Goal: Check status: Check status

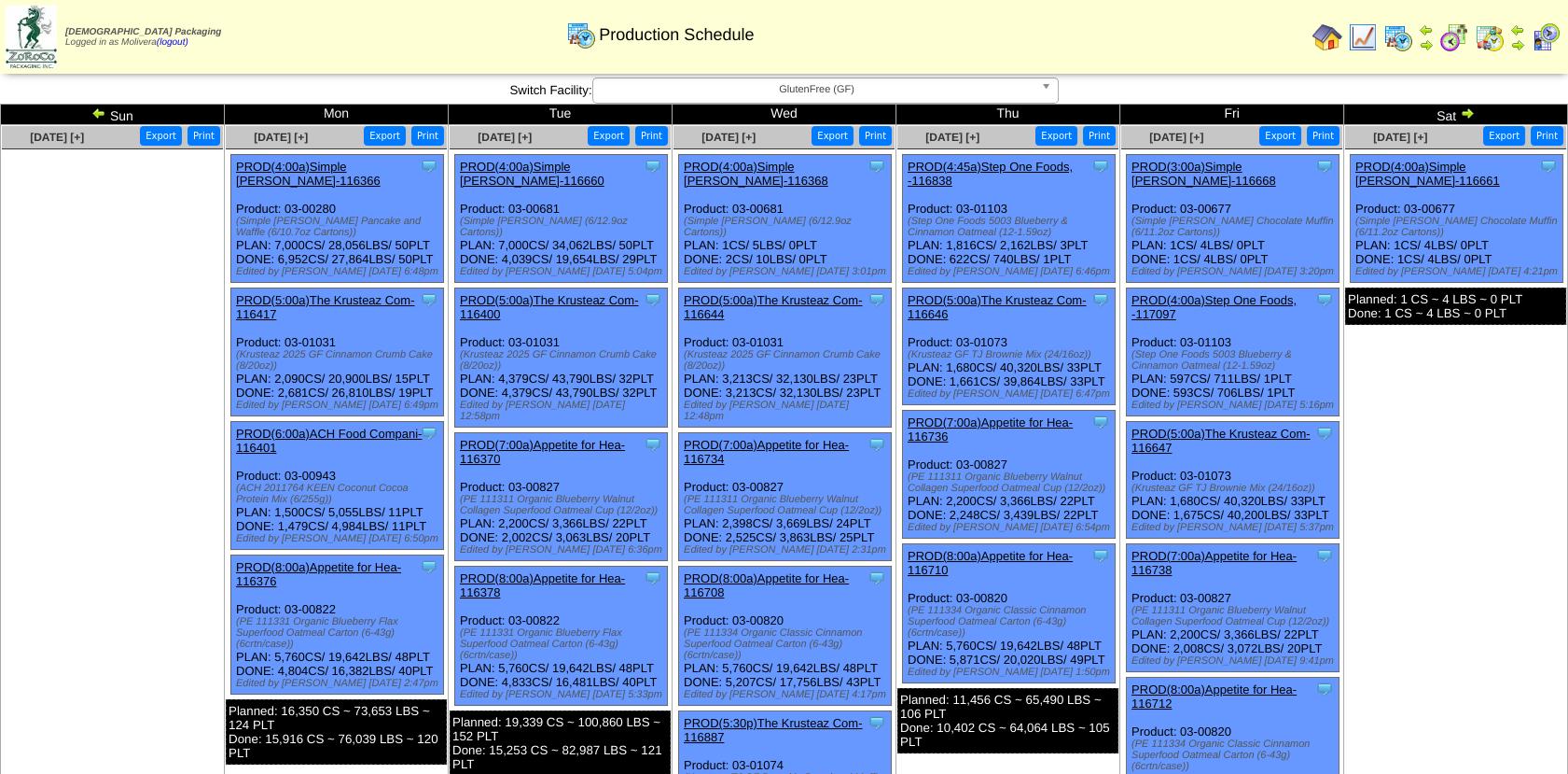
click at [1461, 114] on img at bounding box center [1467, 113] width 15 height 15
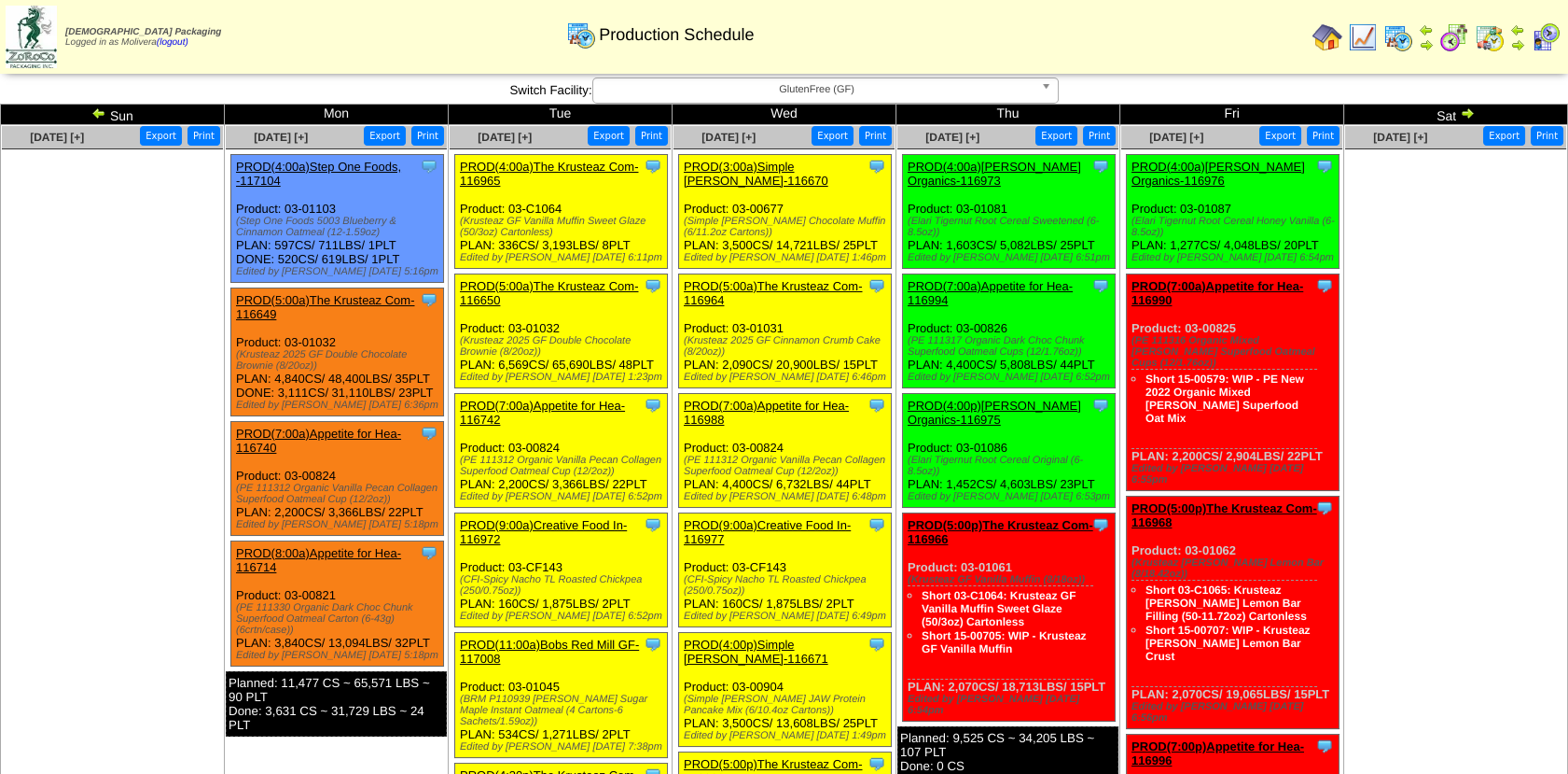
click at [1461, 114] on img at bounding box center [1467, 113] width 15 height 15
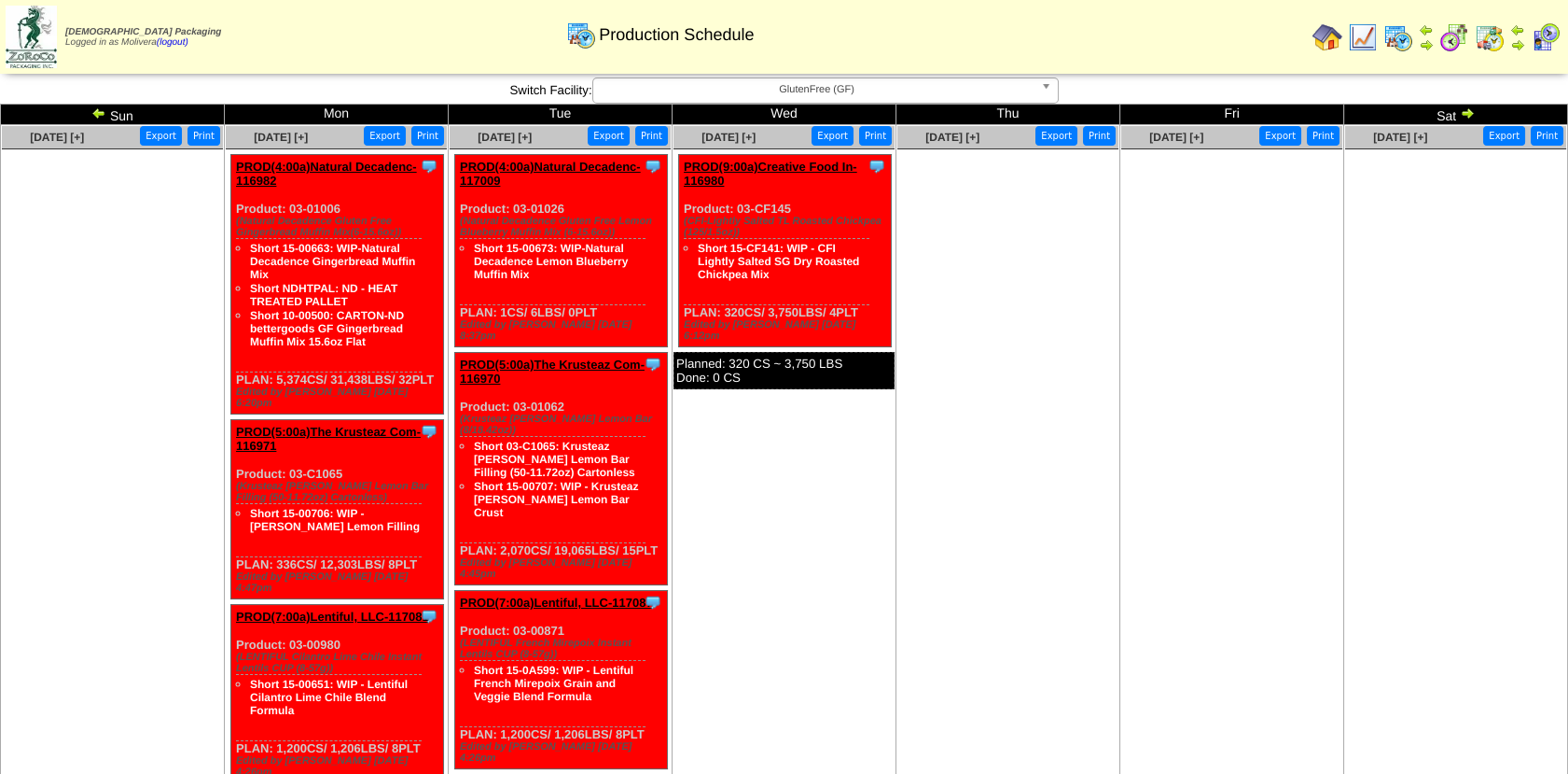
click at [1444, 35] on img at bounding box center [1454, 38] width 30 height 30
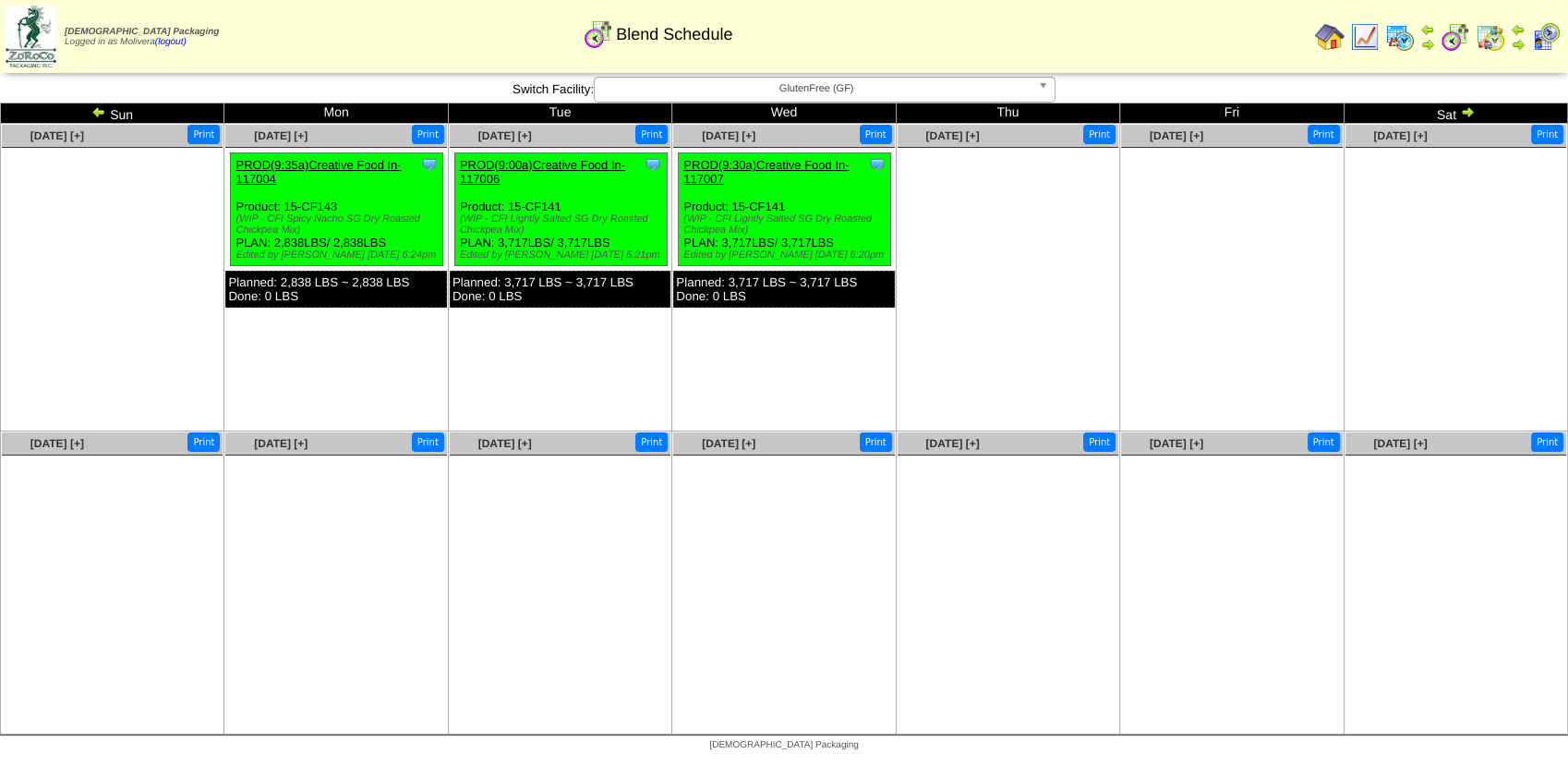
click at [99, 109] on img at bounding box center [99, 112] width 15 height 15
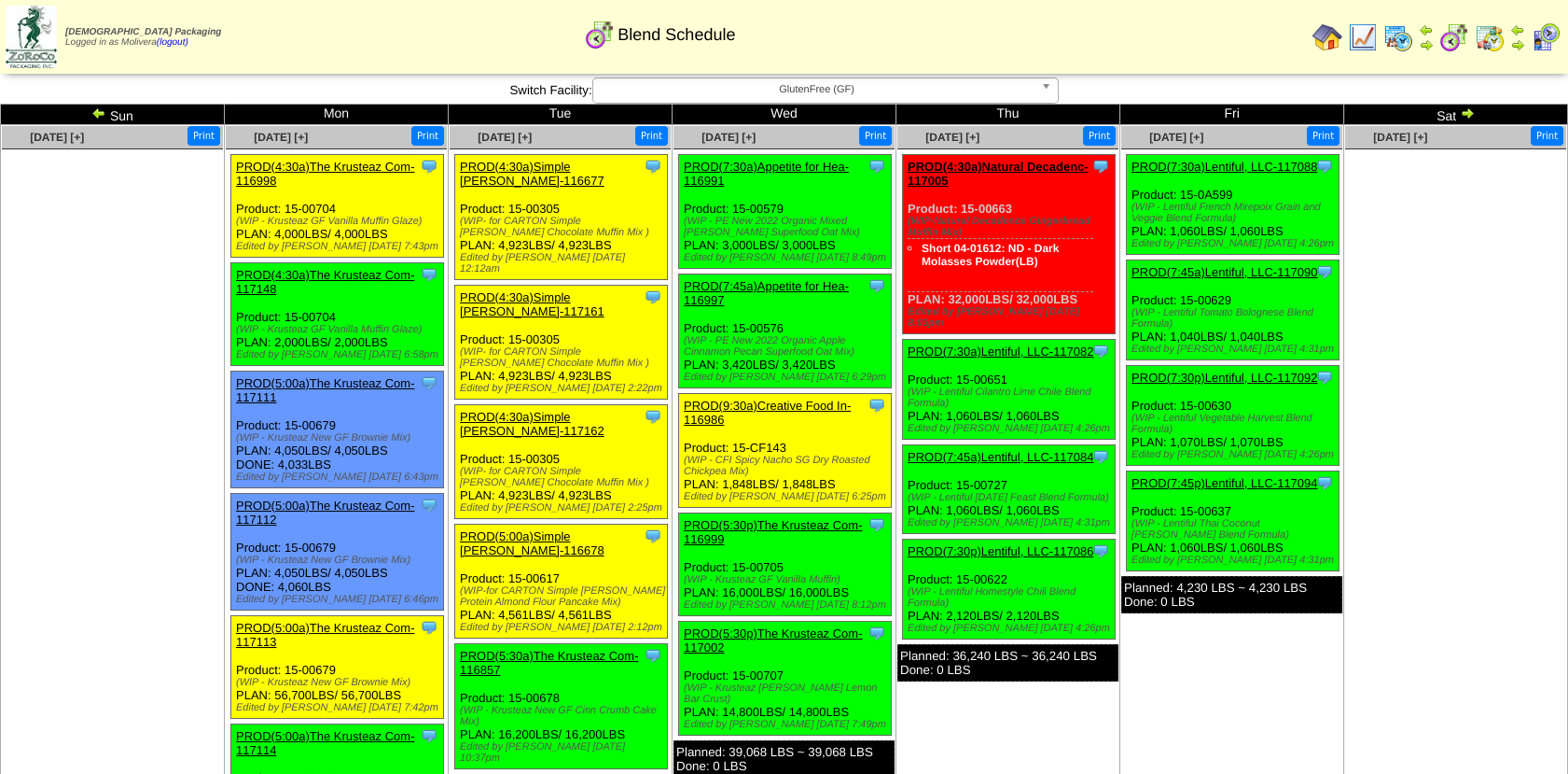
click at [1482, 45] on img at bounding box center [1490, 38] width 30 height 30
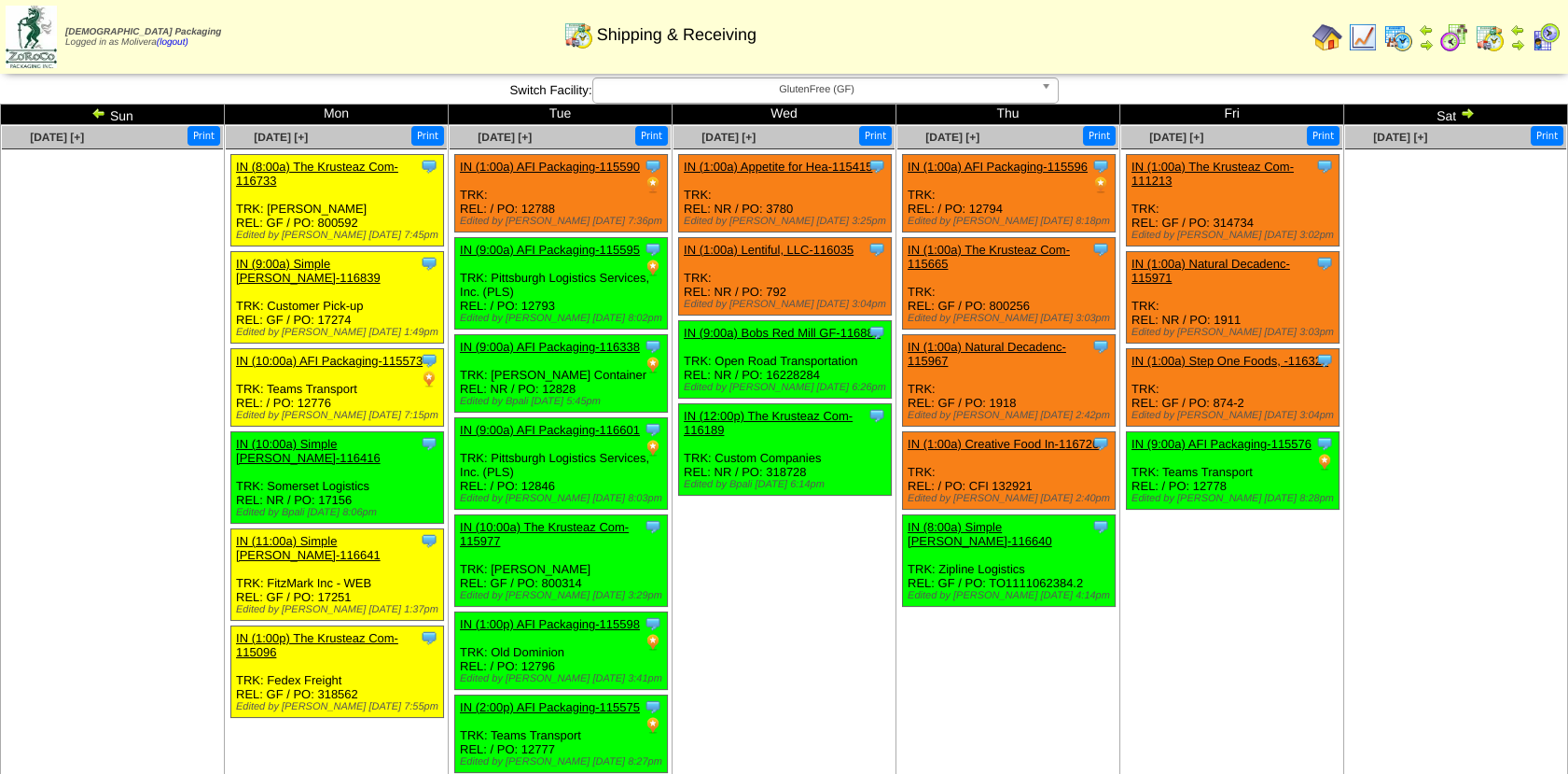
click at [1399, 38] on img at bounding box center [1399, 38] width 30 height 30
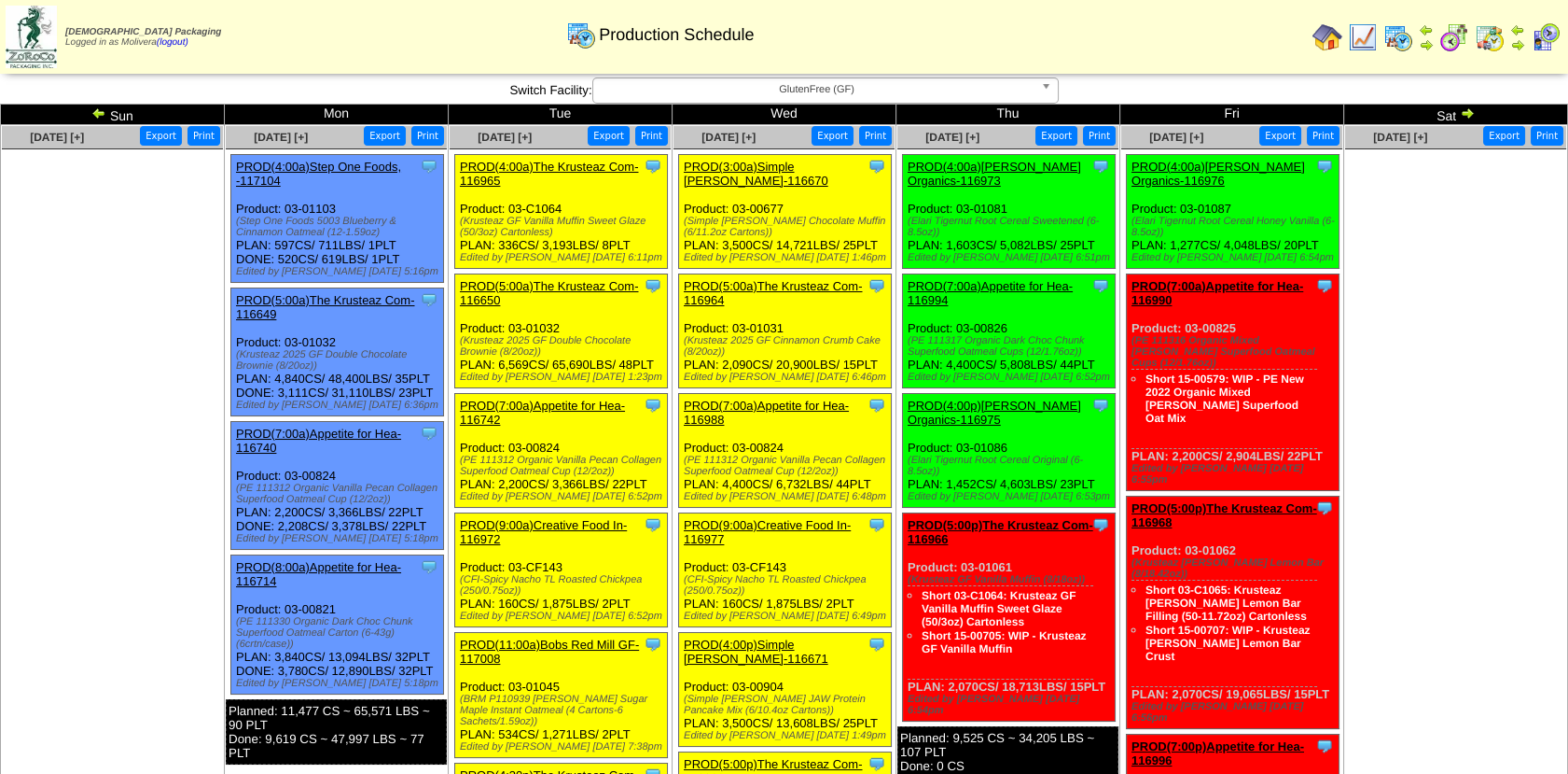
click at [1368, 35] on img at bounding box center [1363, 38] width 30 height 30
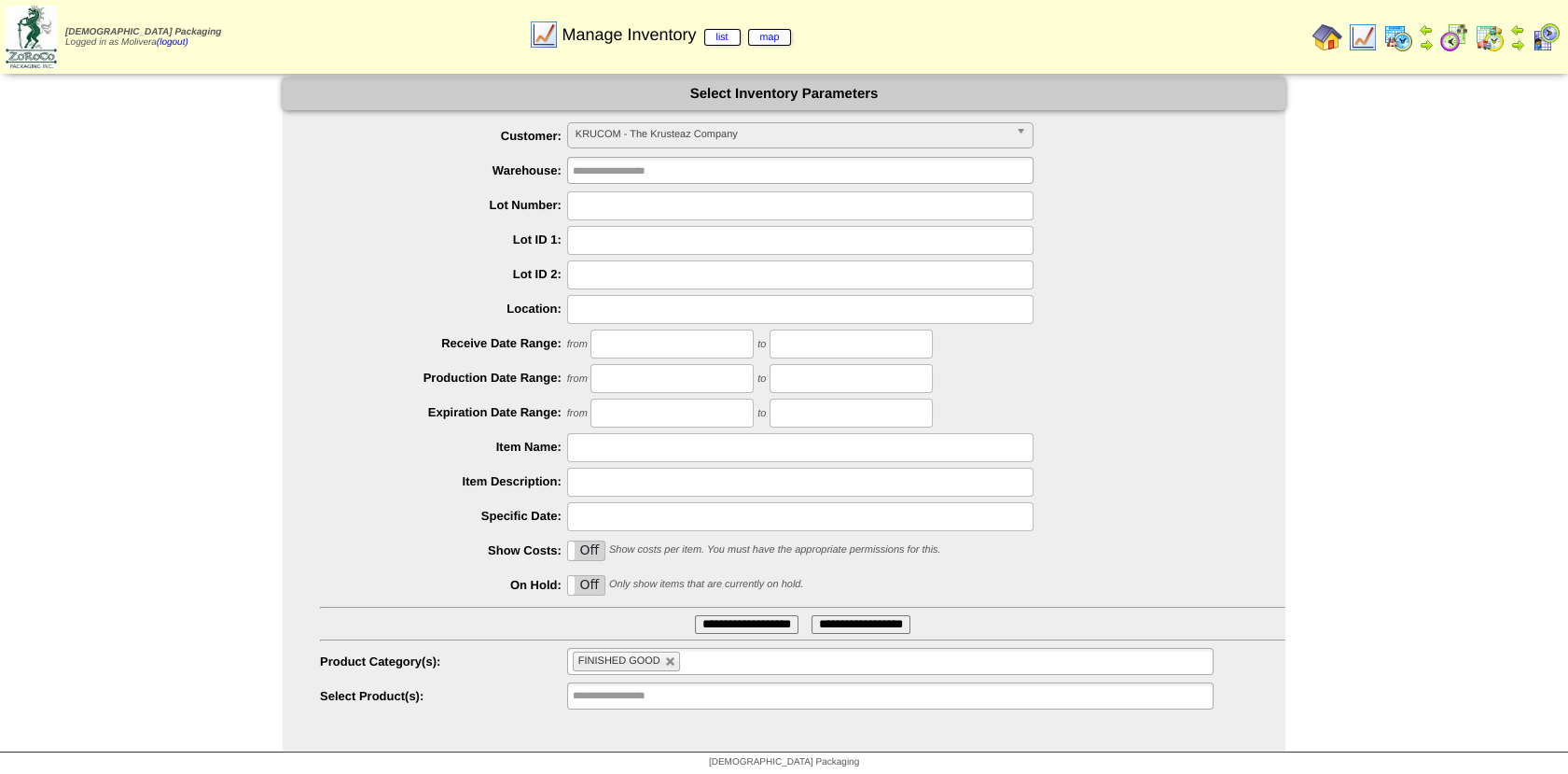
click at [755, 131] on span "KRUCOM - The Krusteaz Company" at bounding box center [792, 135] width 433 height 23
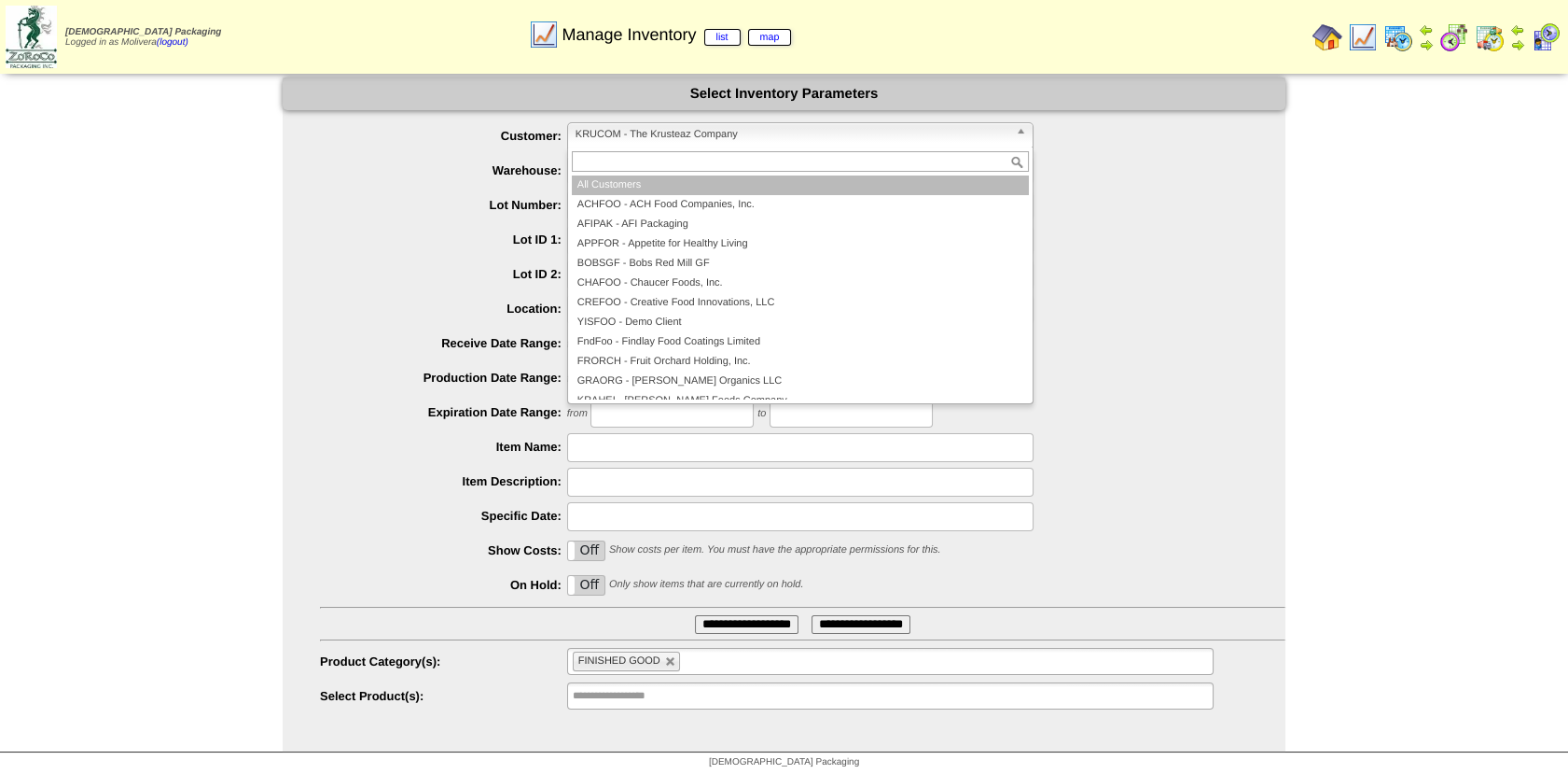
click at [625, 189] on li "All Customers" at bounding box center [801, 185] width 457 height 20
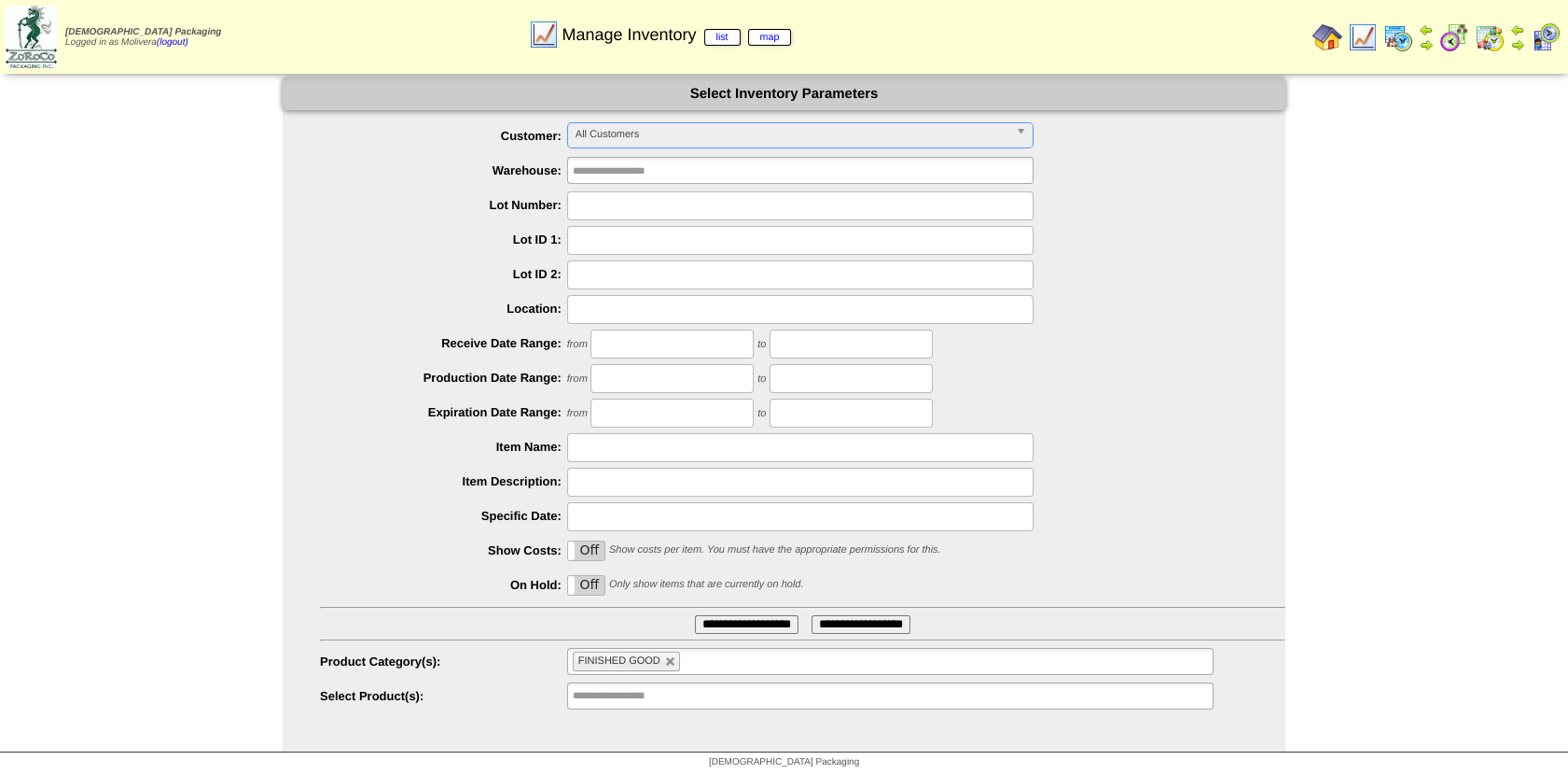
click at [629, 209] on input "text" at bounding box center [801, 205] width 467 height 29
type input "*******"
click at [698, 622] on input "**********" at bounding box center [746, 624] width 104 height 19
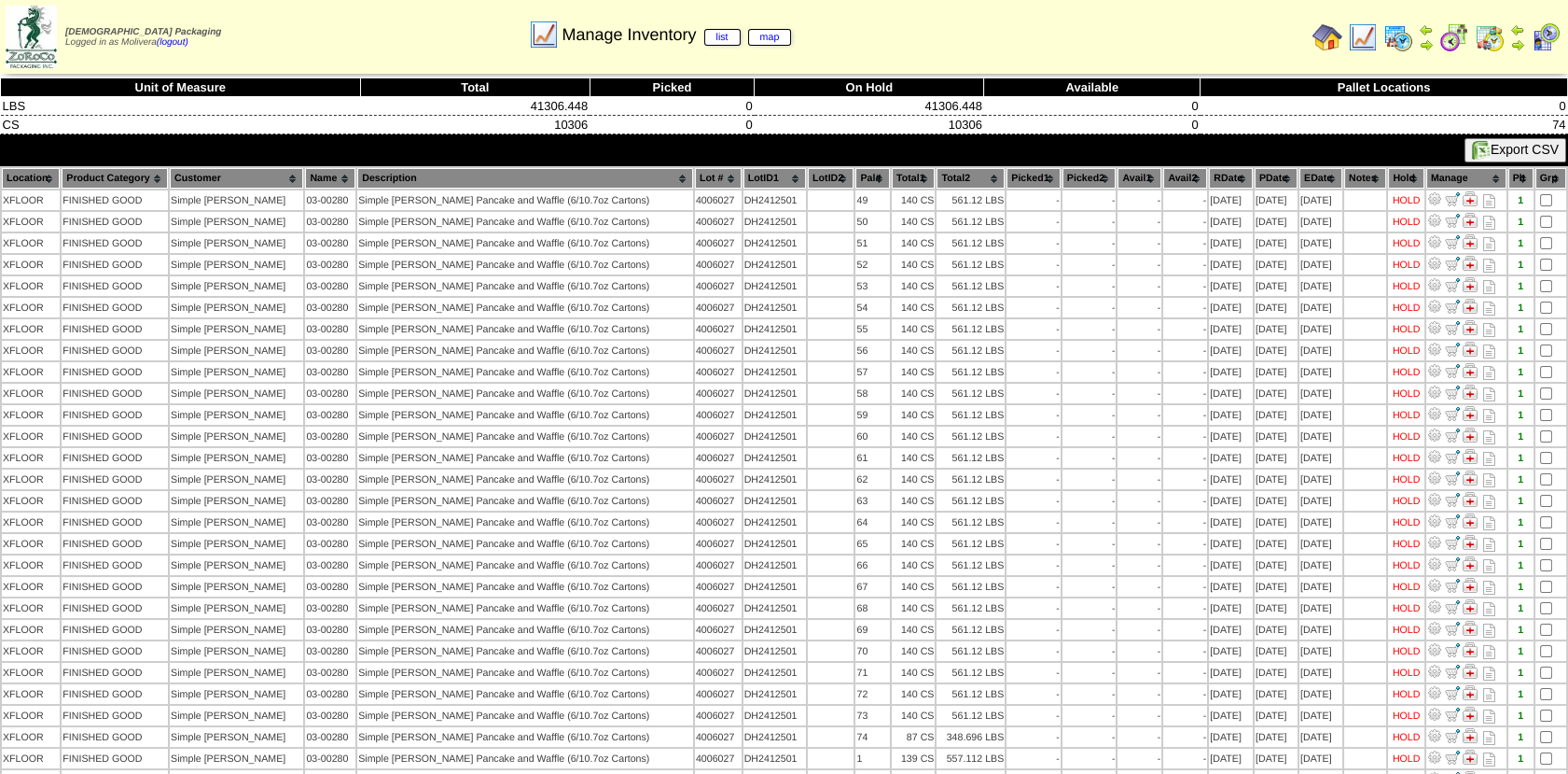
click at [1400, 35] on img at bounding box center [1399, 38] width 30 height 30
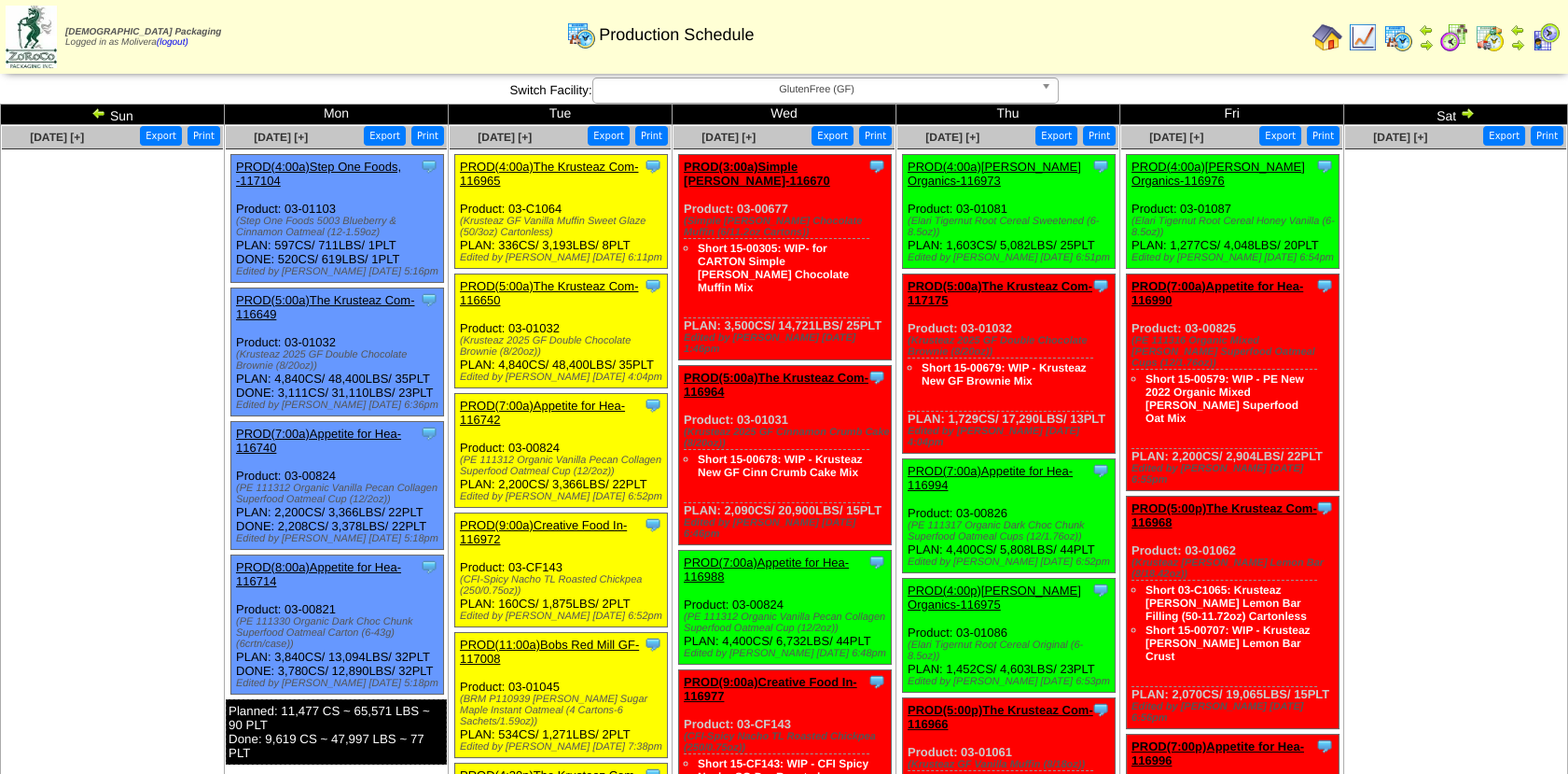
click at [98, 119] on img at bounding box center [99, 113] width 15 height 15
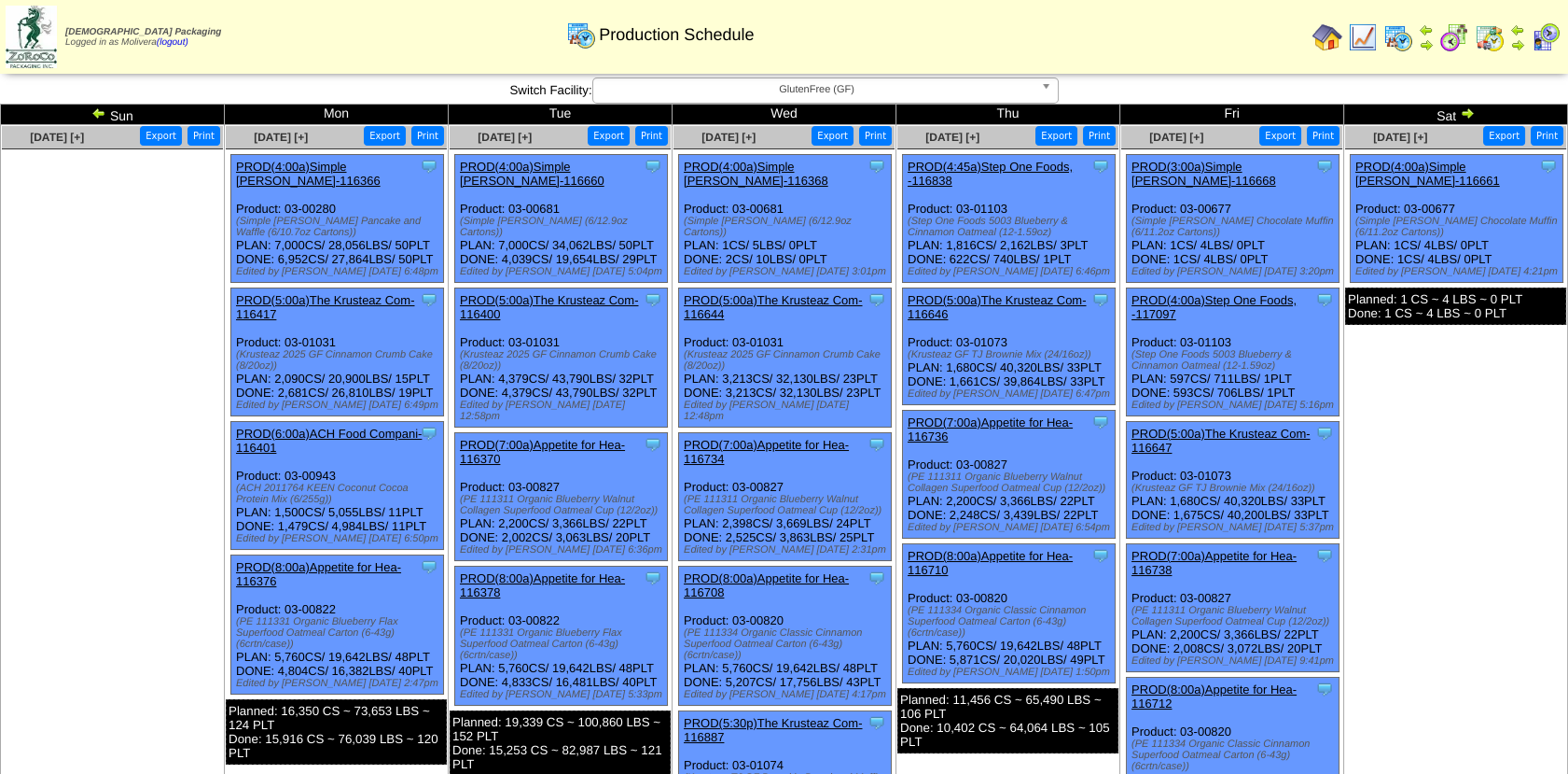
click at [98, 119] on img at bounding box center [99, 113] width 15 height 15
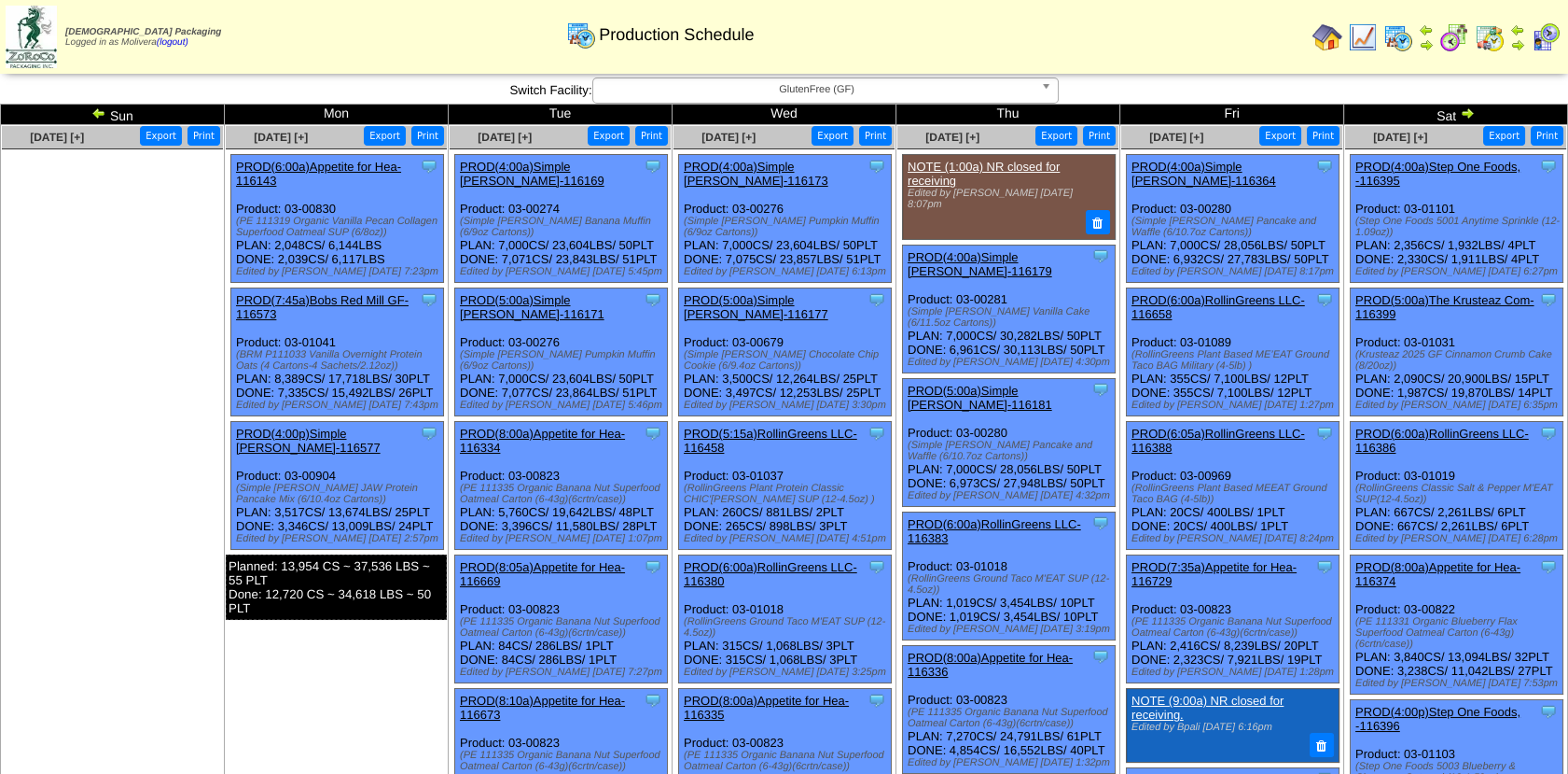
click at [98, 119] on img at bounding box center [99, 113] width 15 height 15
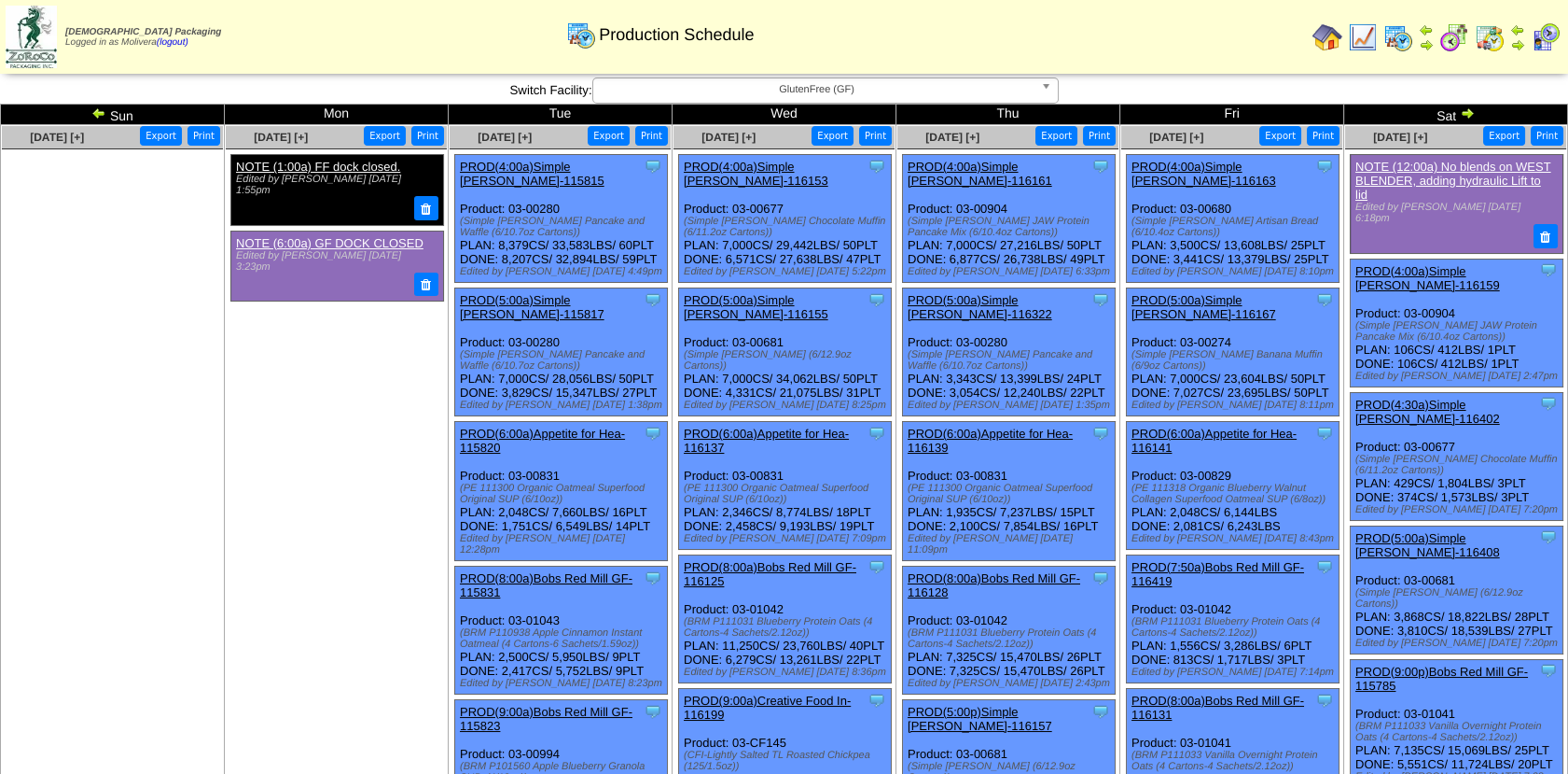
click at [98, 119] on img at bounding box center [99, 113] width 15 height 15
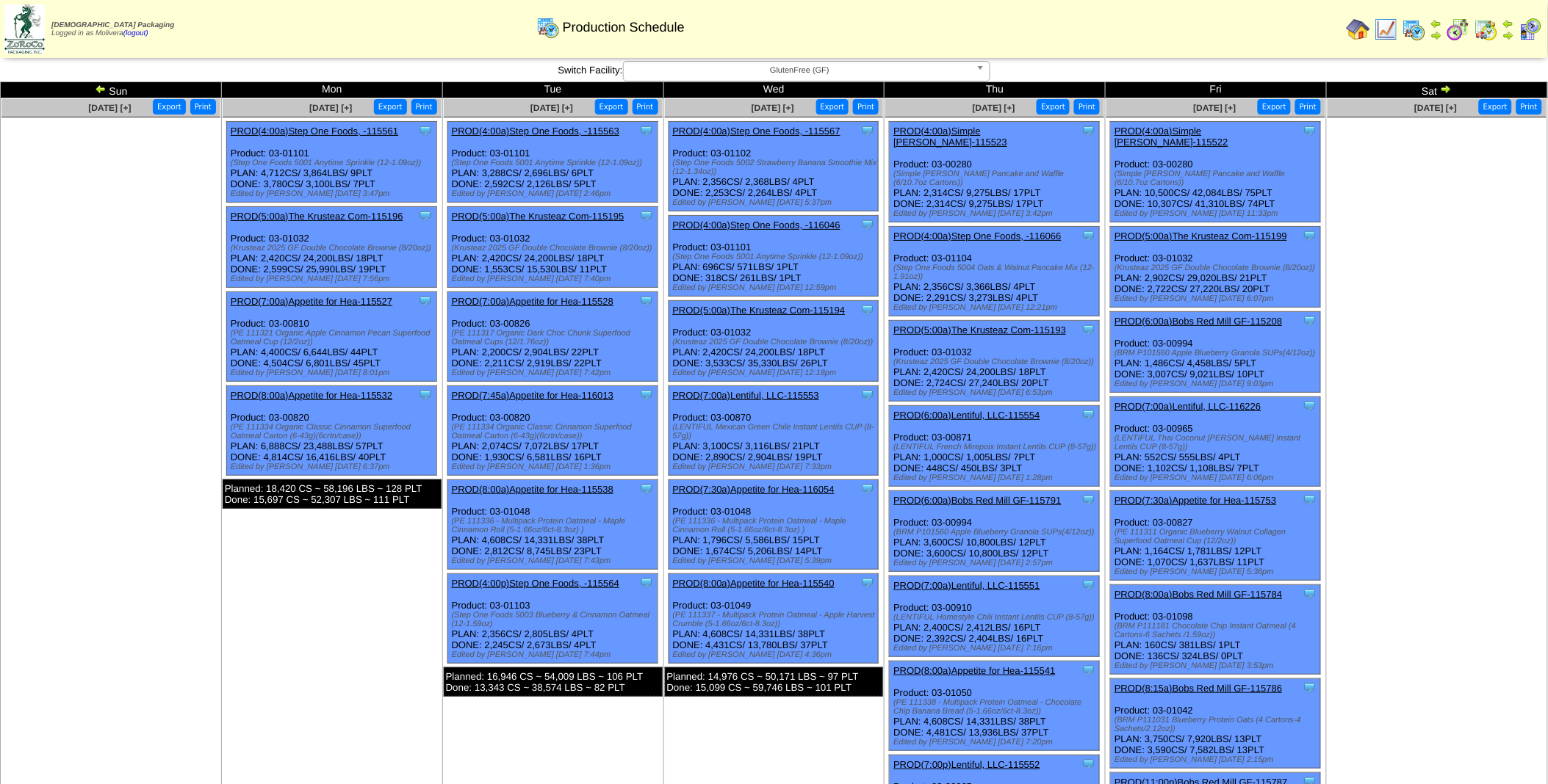
click at [1247, 89] on img at bounding box center [1446, 89] width 12 height 12
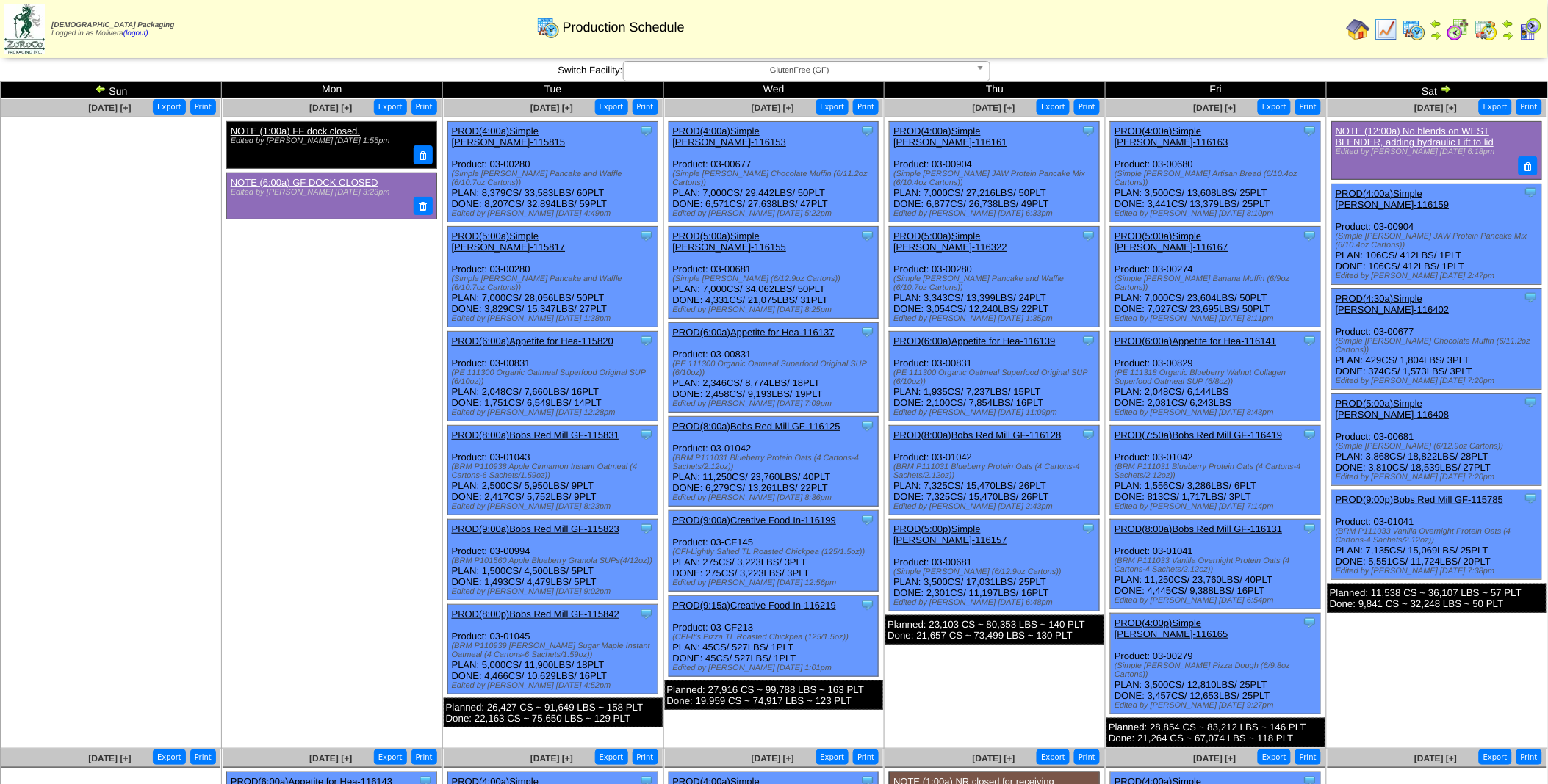
click at [1450, 90] on img at bounding box center [1446, 89] width 12 height 12
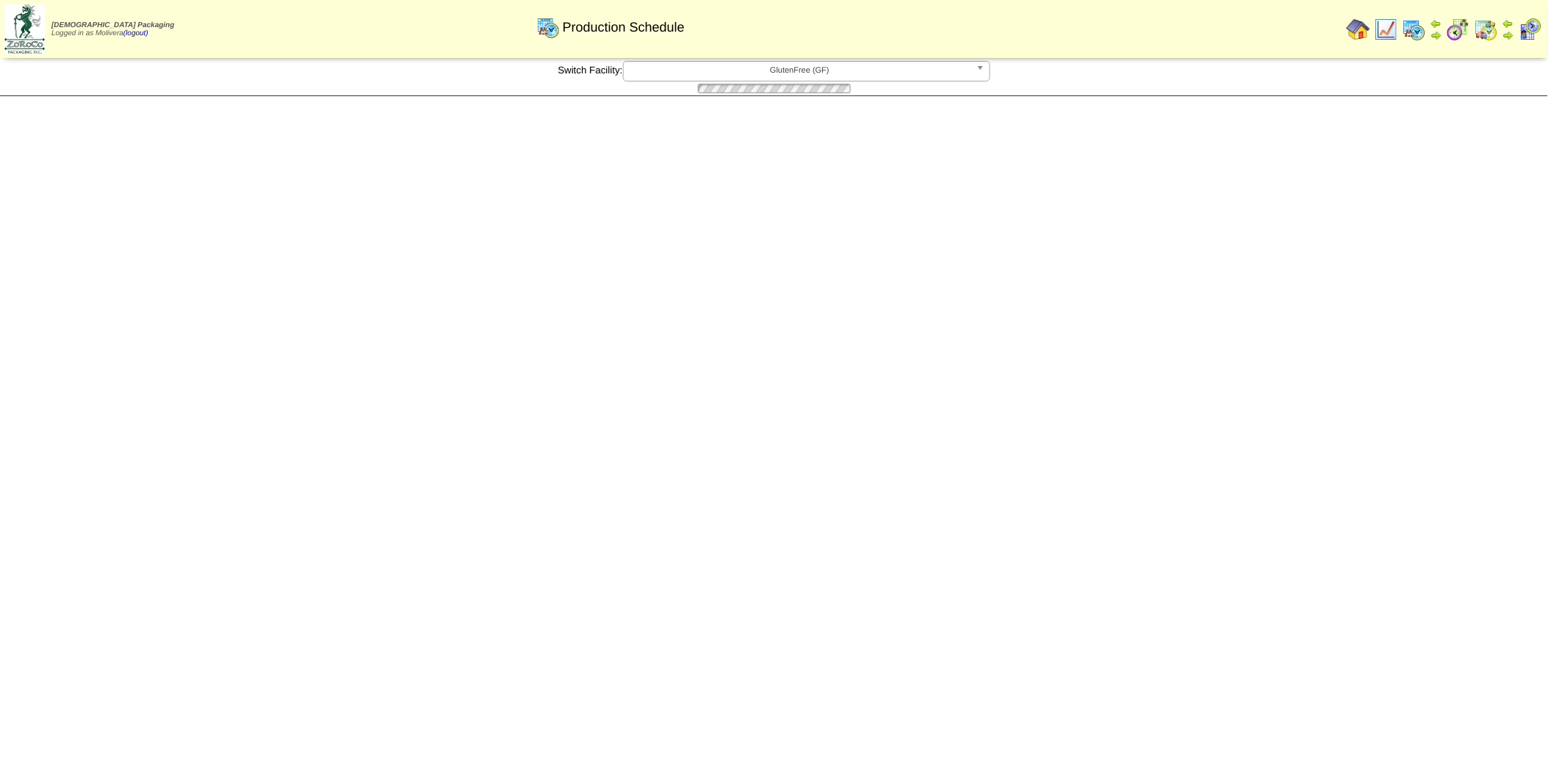
click at [0, 0] on img at bounding box center [0, 0] width 0 height 0
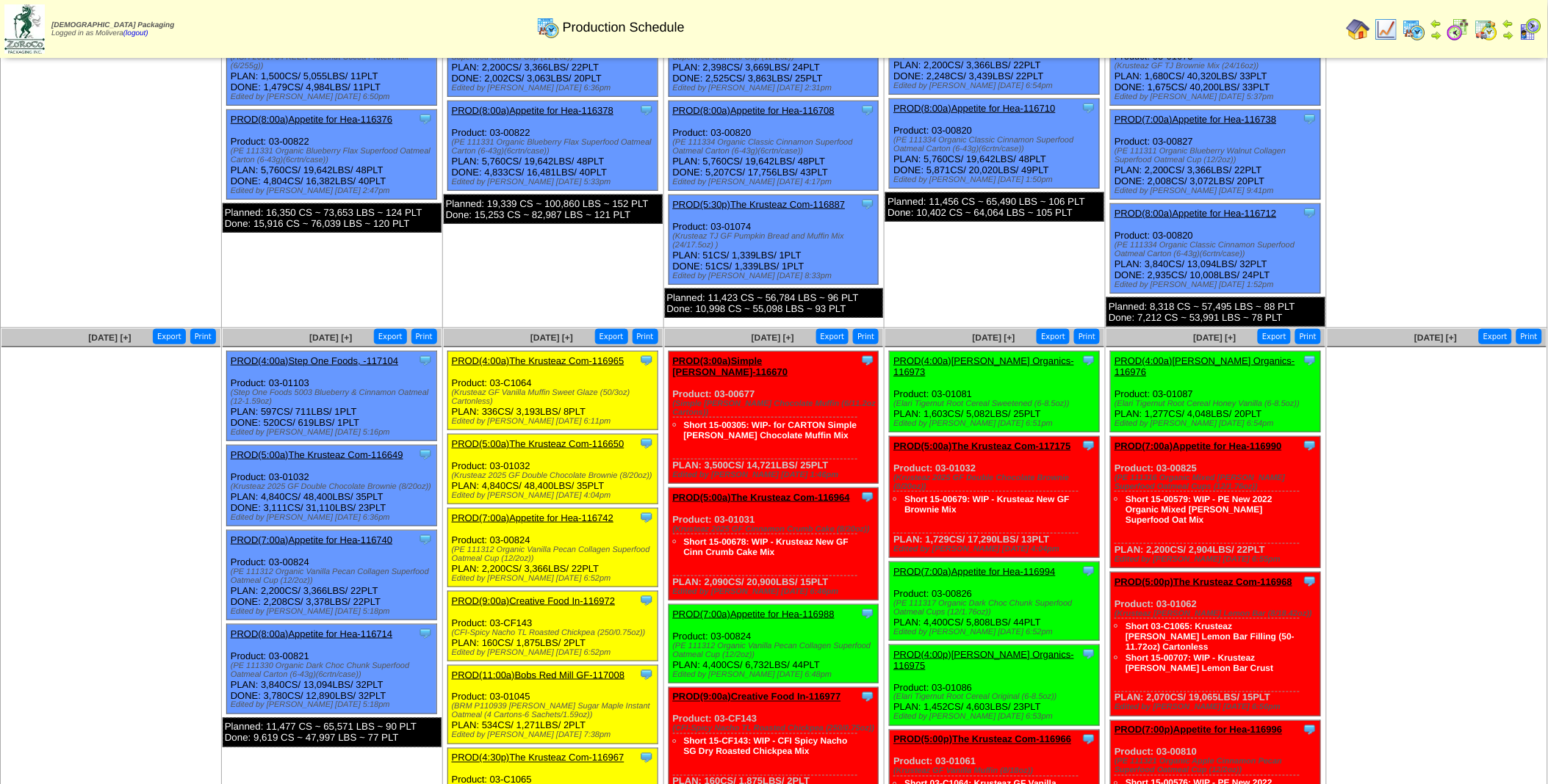
scroll to position [313, 0]
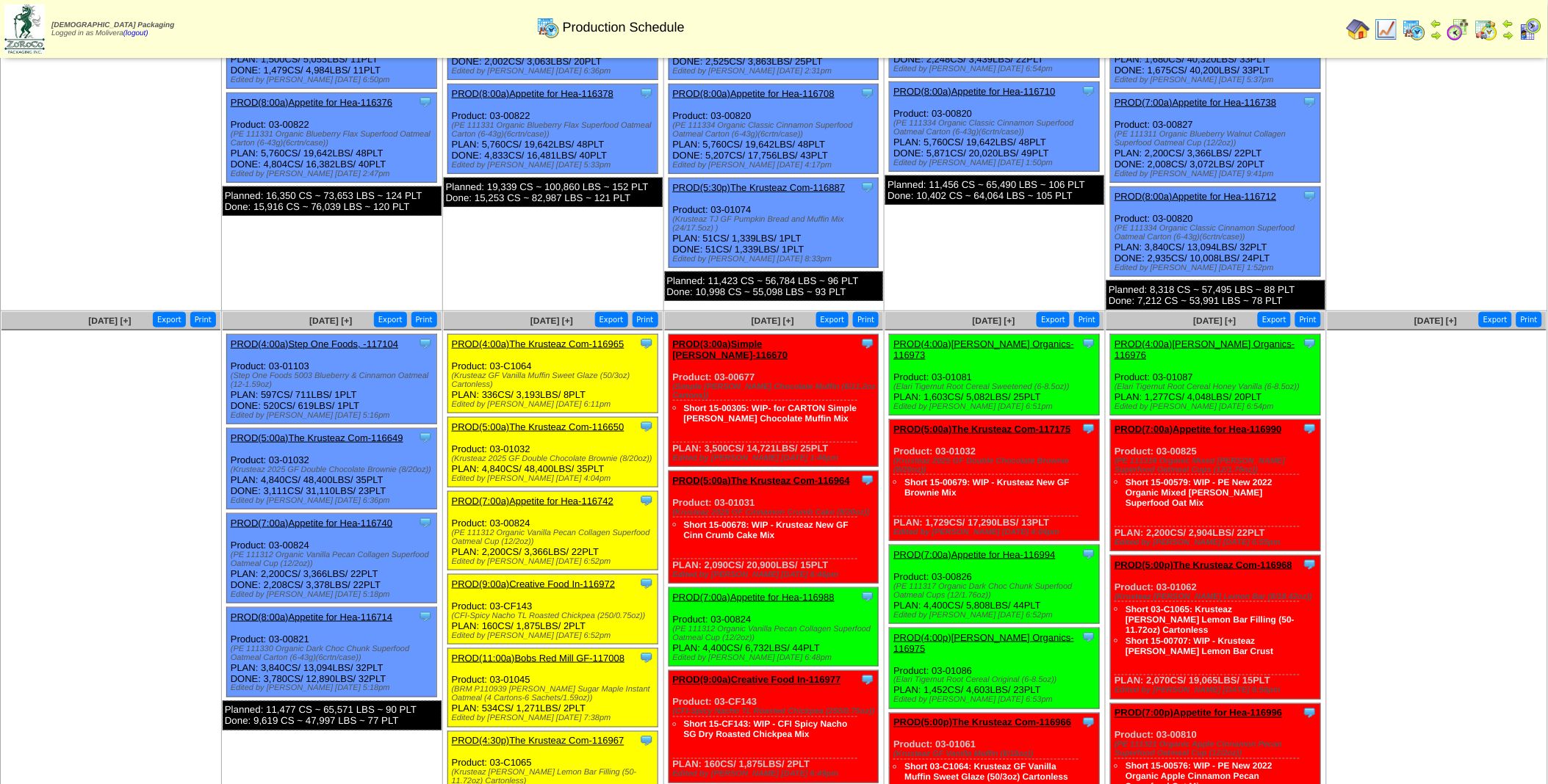
click at [760, 339] on link "PROD(3:00a)Simple [PERSON_NAME]-116670" at bounding box center [731, 350] width 116 height 22
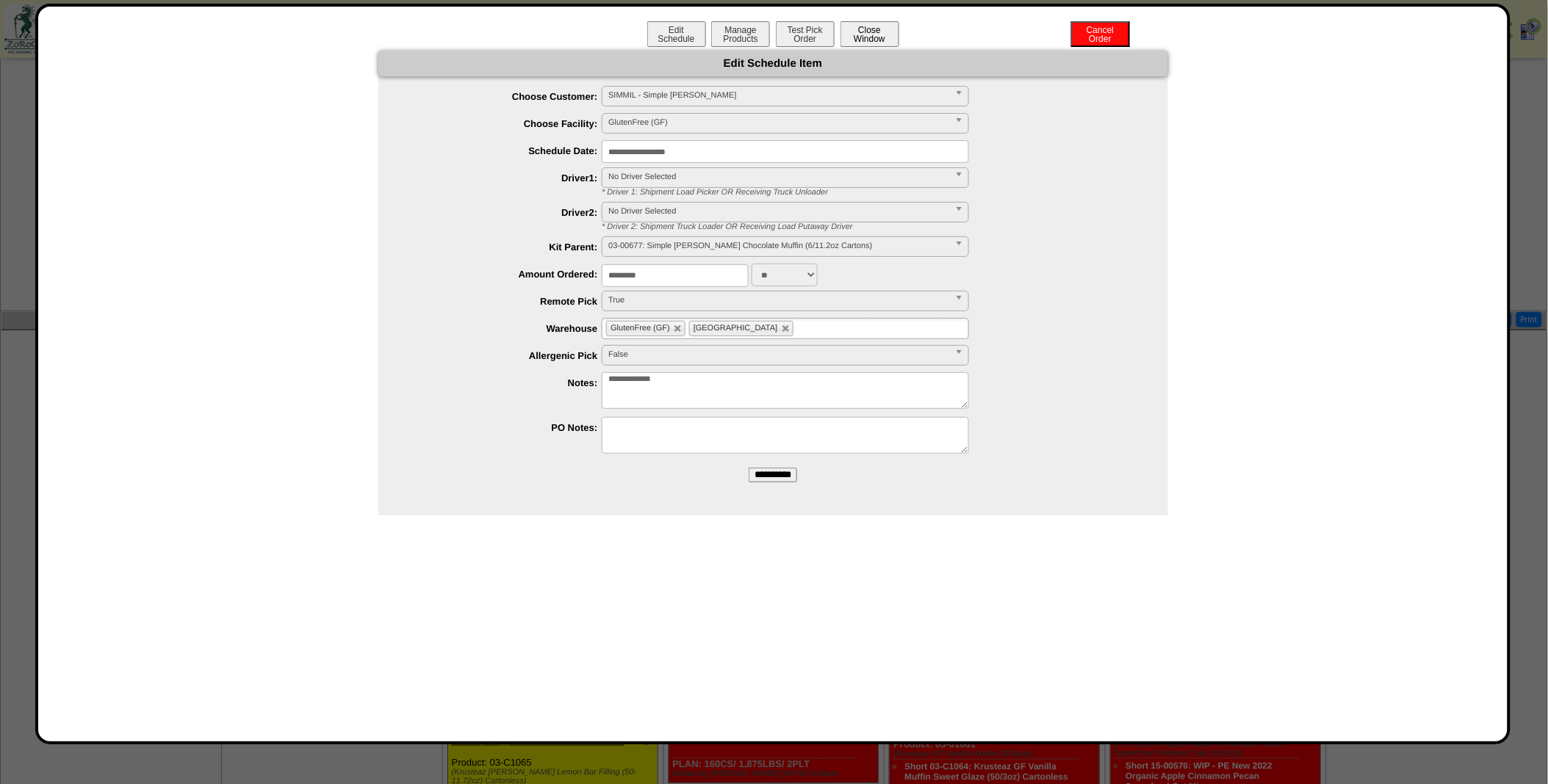
click at [894, 42] on button "Close Window" at bounding box center [870, 34] width 59 height 26
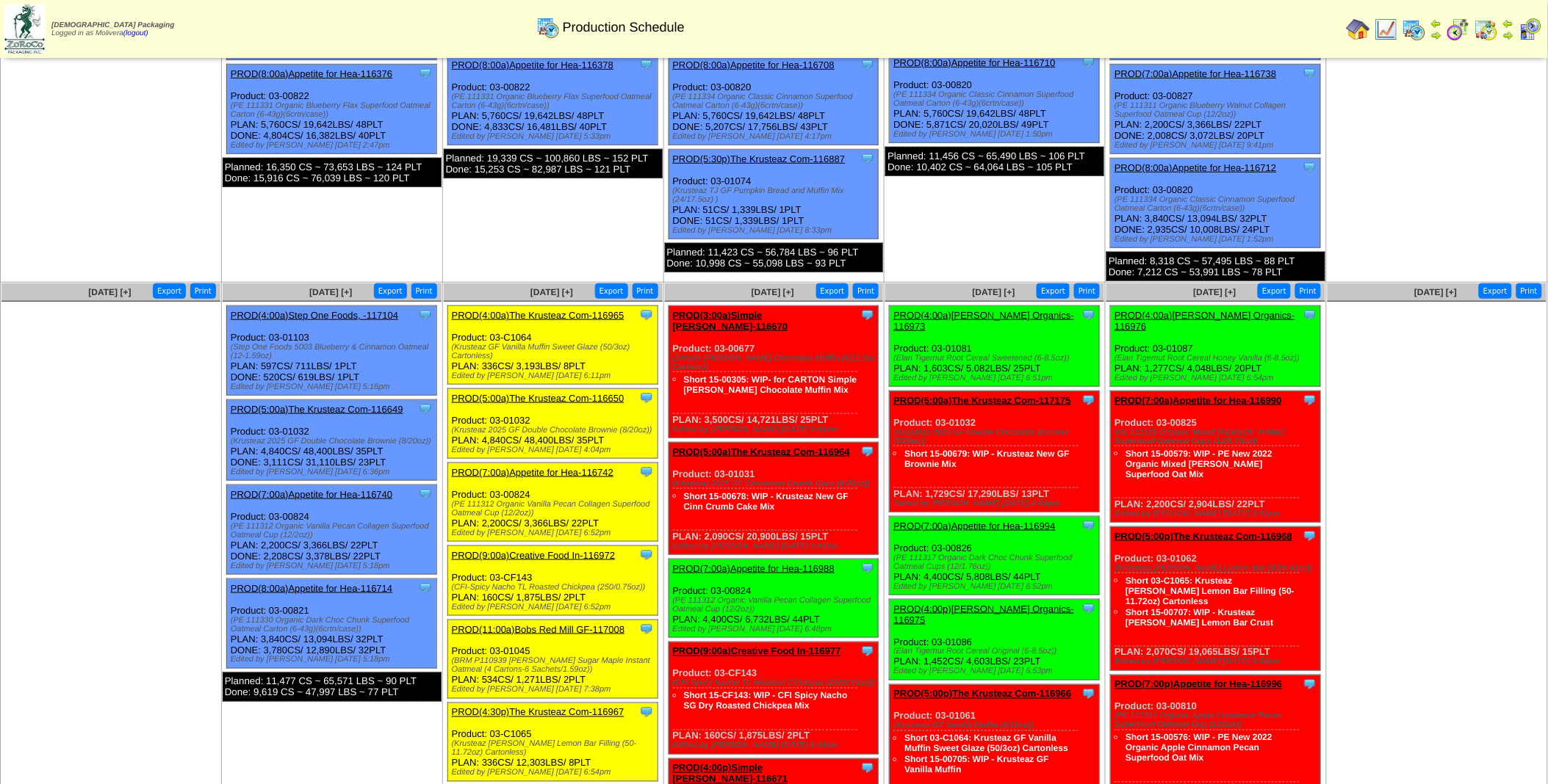
scroll to position [343, 0]
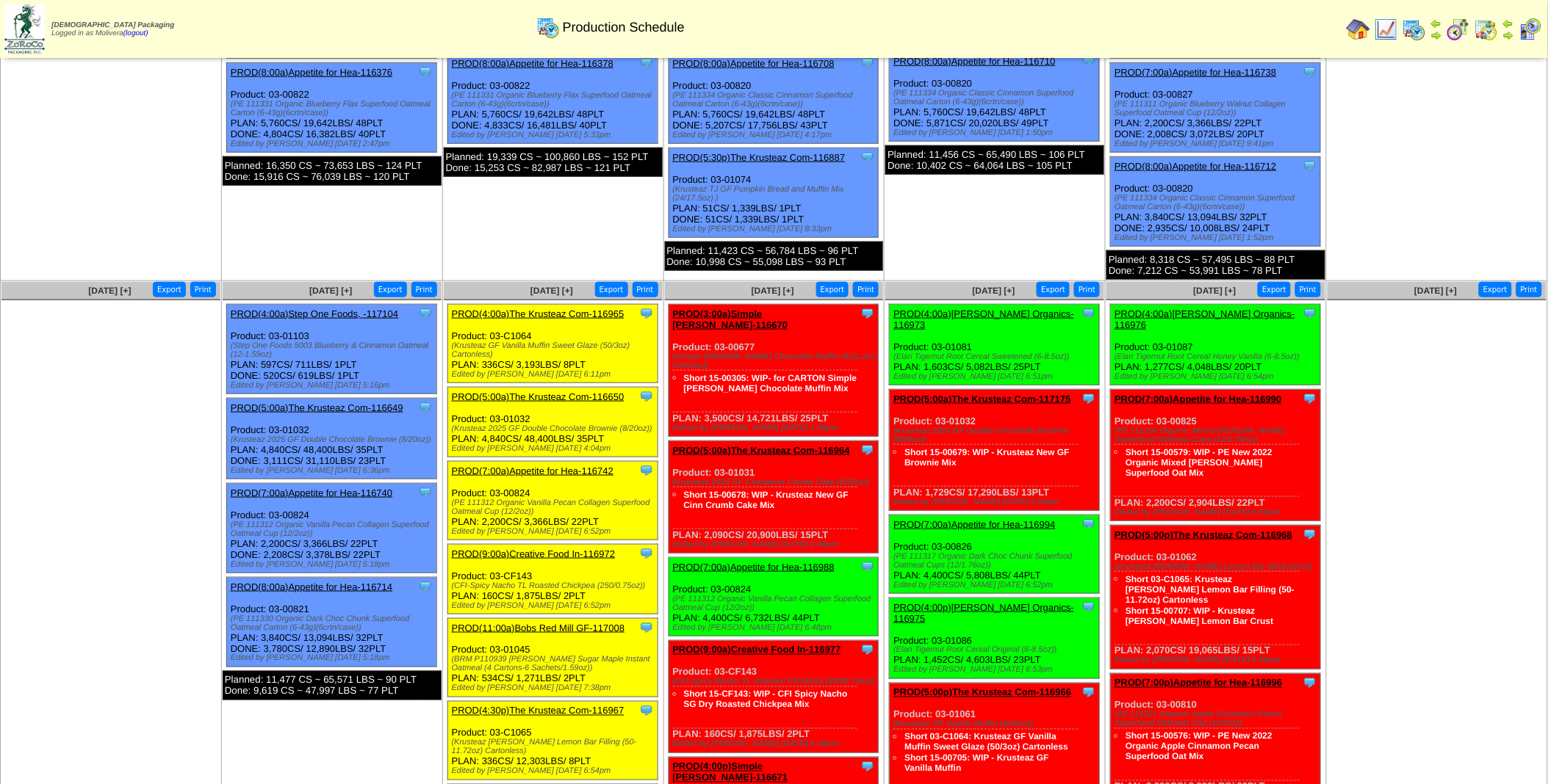
click at [555, 308] on link "PROD(4:00a)The Krusteaz Com-116965" at bounding box center [538, 313] width 173 height 11
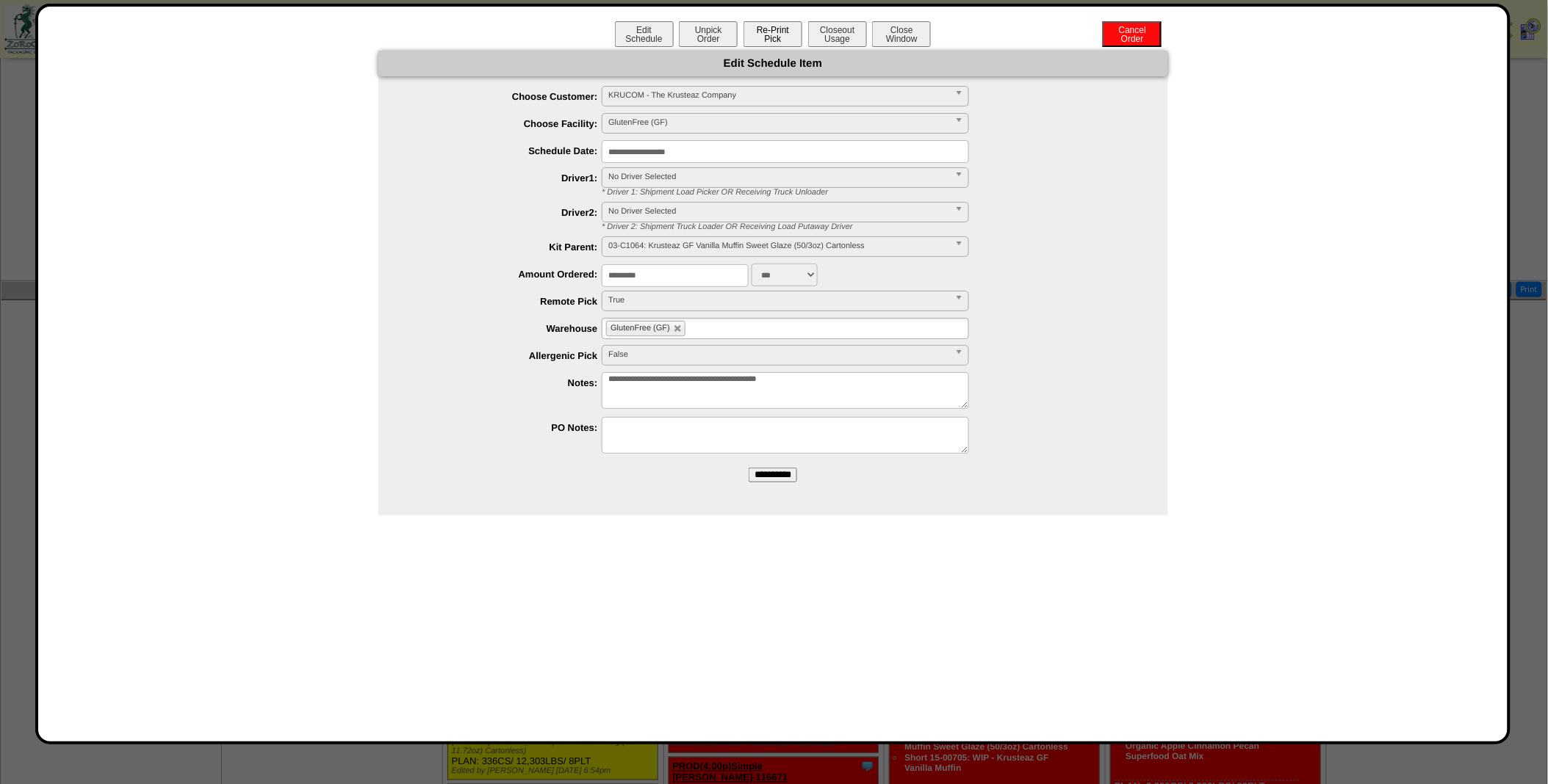
click at [786, 30] on button "Re-Print Pick" at bounding box center [773, 34] width 59 height 26
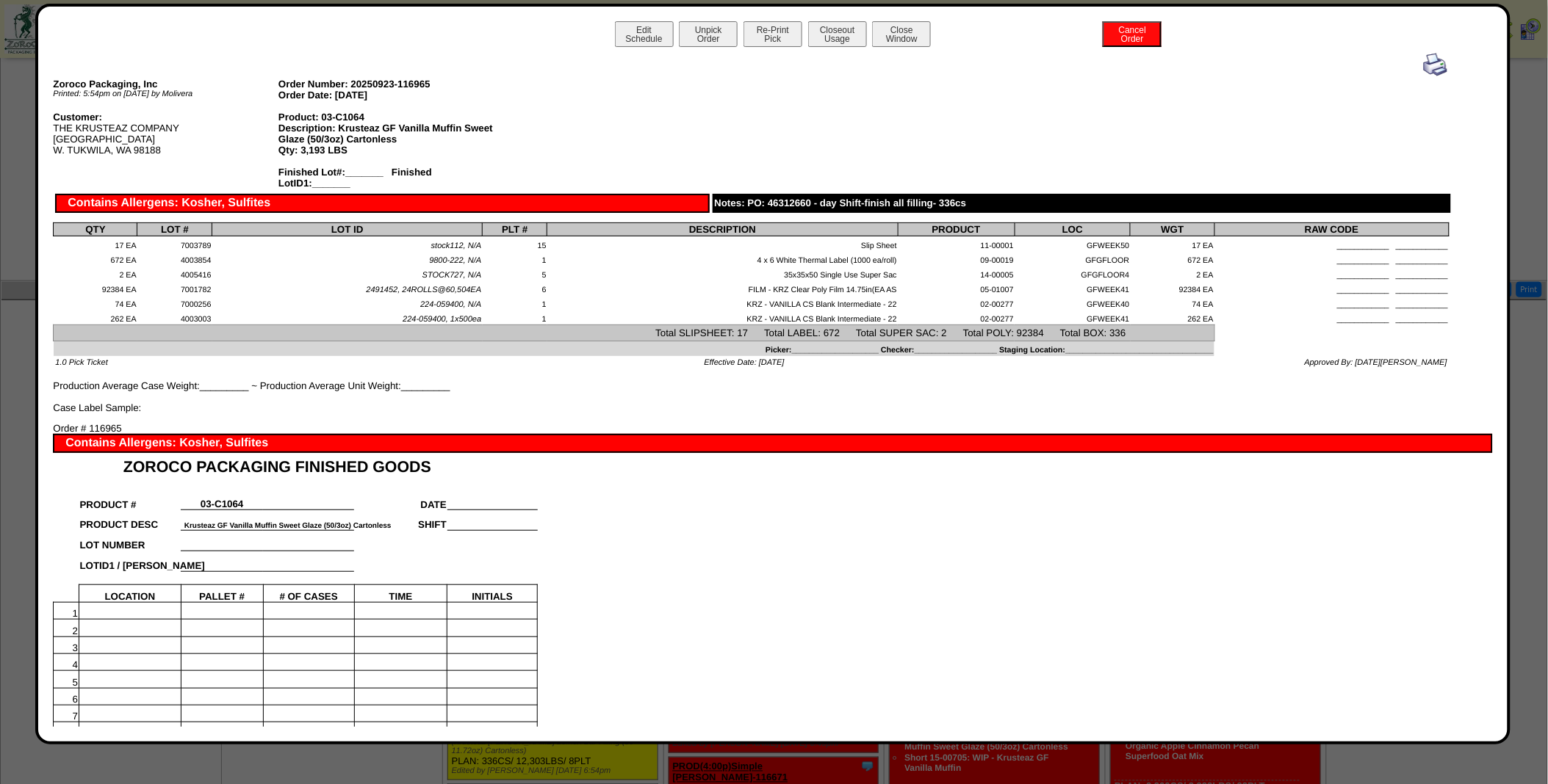
scroll to position [0, 0]
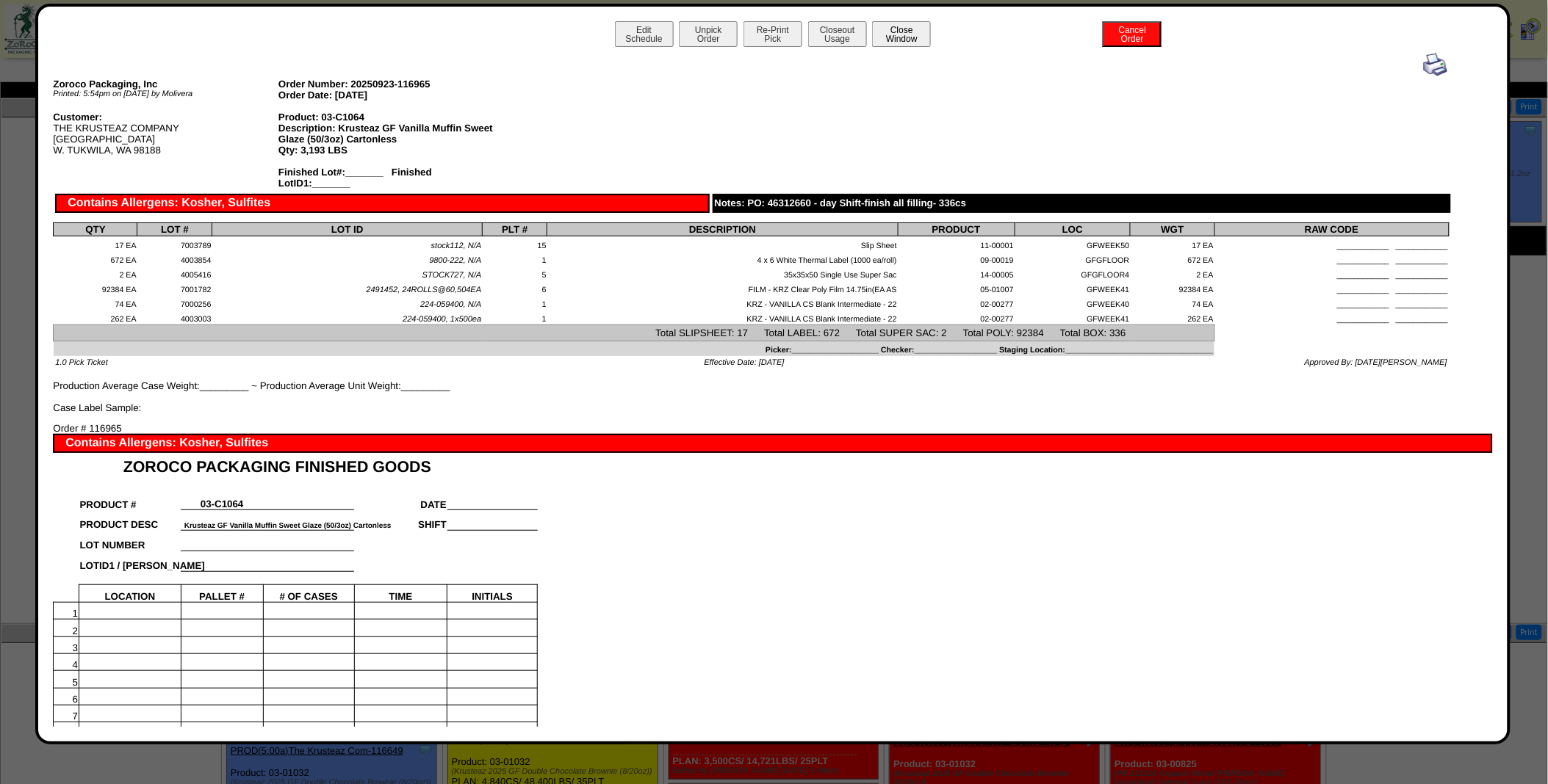
click at [890, 40] on button "Close Window" at bounding box center [901, 34] width 59 height 26
